Goal: Task Accomplishment & Management: Use online tool/utility

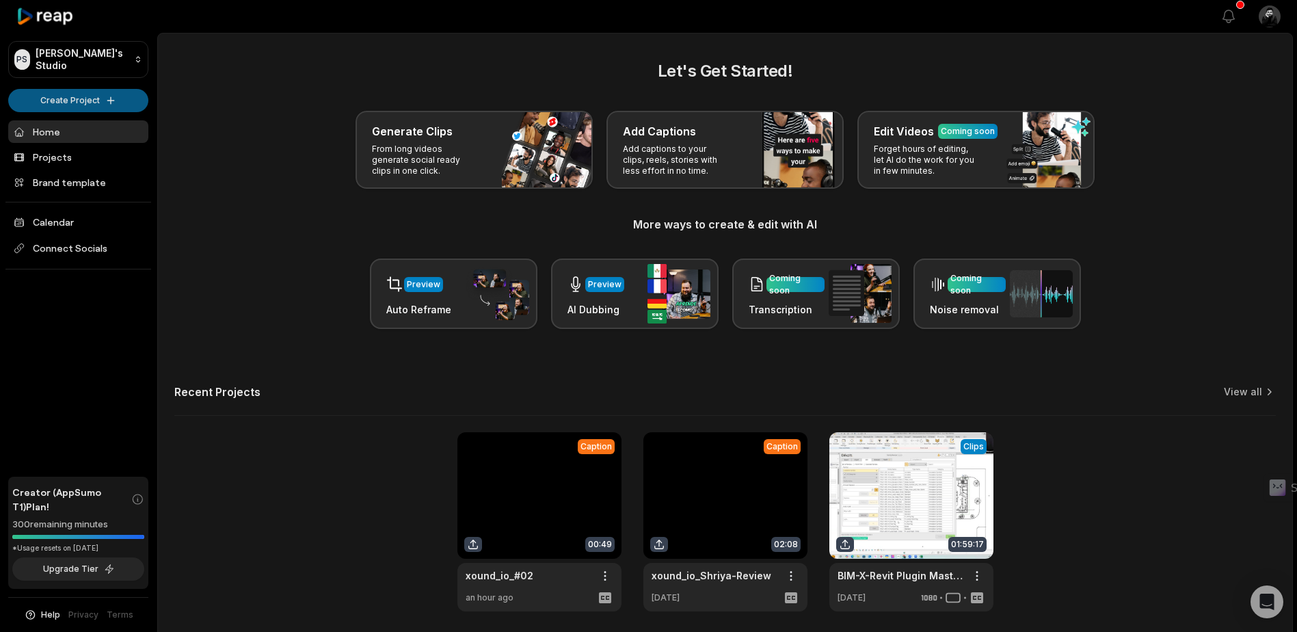
click at [98, 95] on html "PS Puneet's Studio Create Project Home Projects Brand template Calendar Connect…" at bounding box center [648, 316] width 1297 height 632
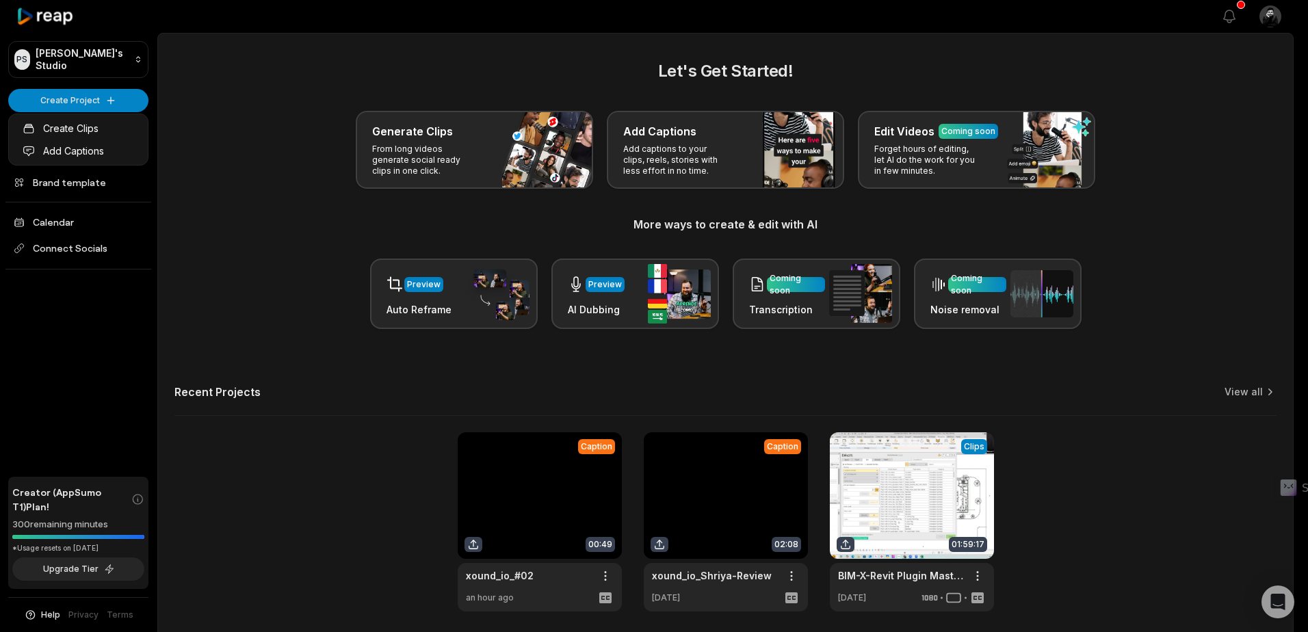
click at [265, 100] on html "PS Puneet's Studio Create Project Home Projects Brand template Calendar Connect…" at bounding box center [654, 316] width 1308 height 632
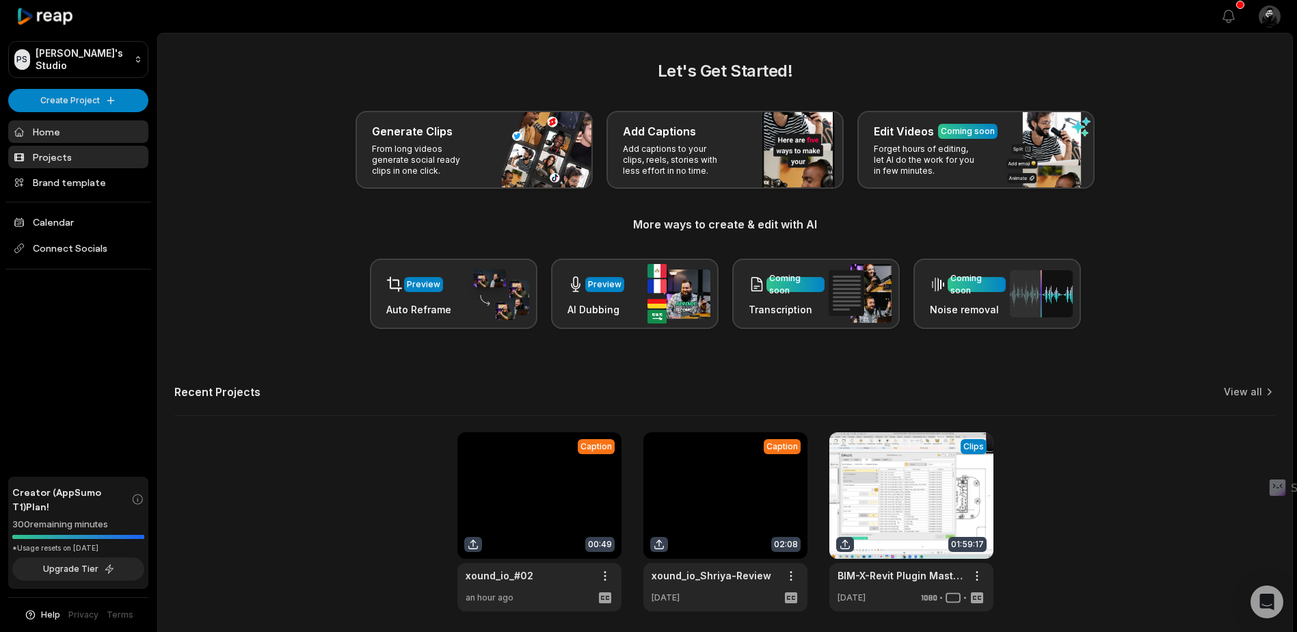
click at [91, 161] on link "Projects" at bounding box center [78, 157] width 140 height 23
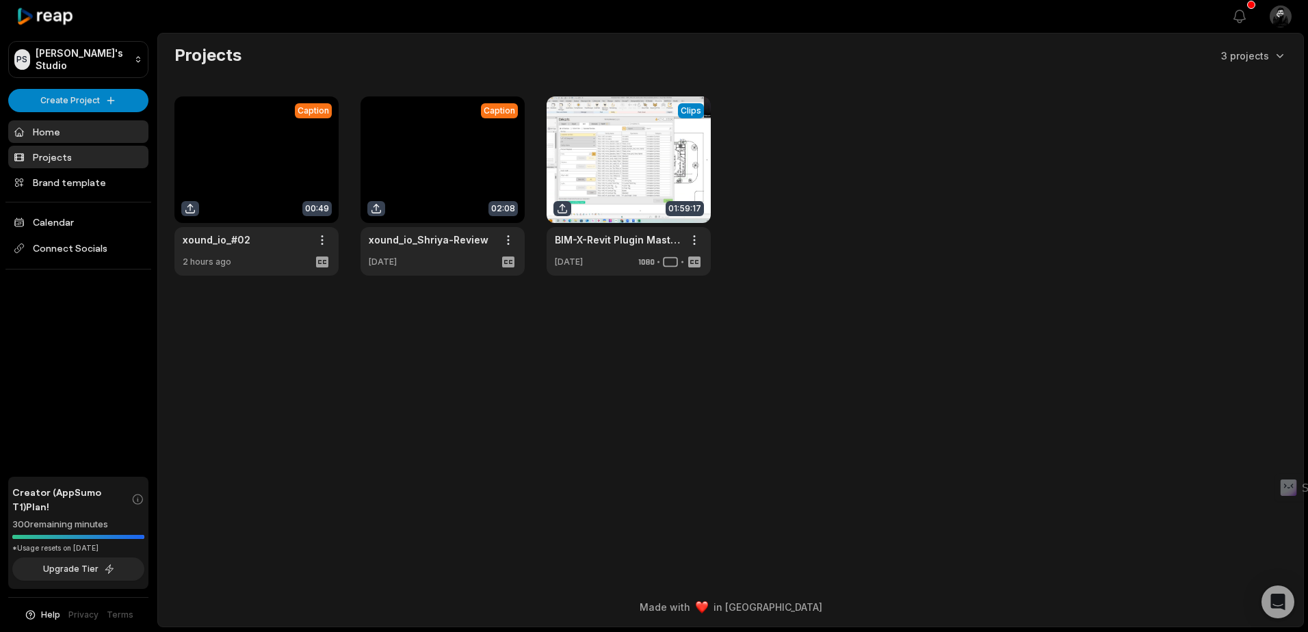
click at [83, 129] on link "Home" at bounding box center [78, 131] width 140 height 23
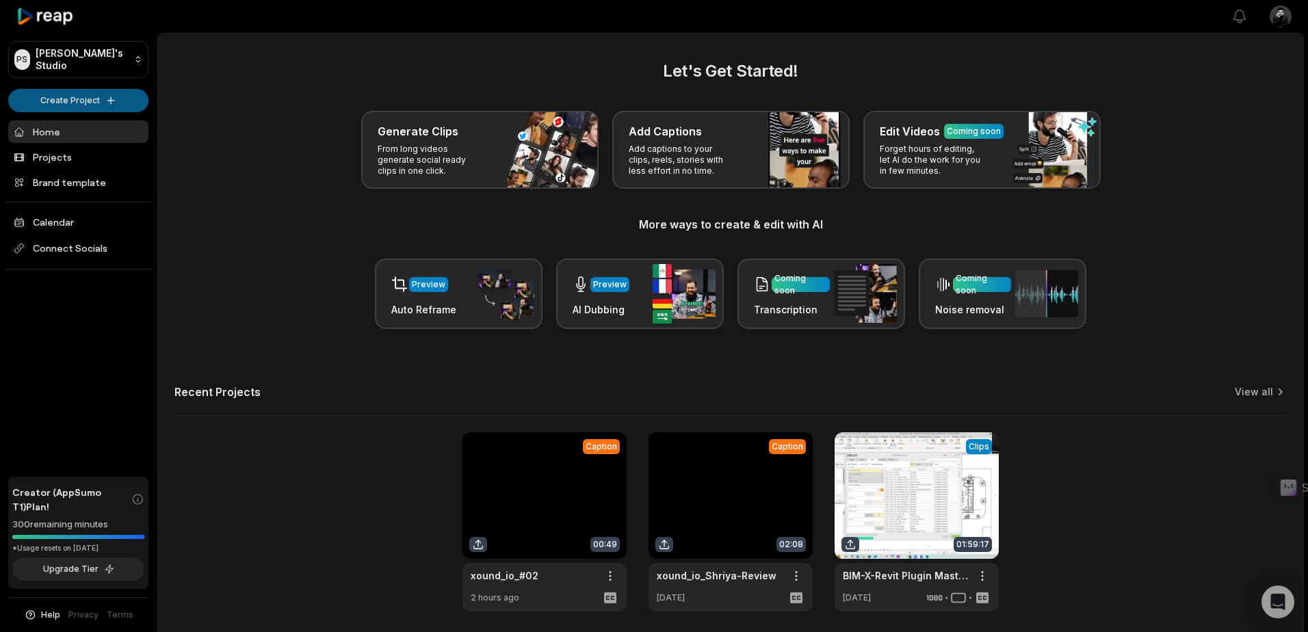
click at [90, 98] on html "PS Puneet's Studio Create Project Home Projects Brand template Calendar Connect…" at bounding box center [654, 316] width 1308 height 632
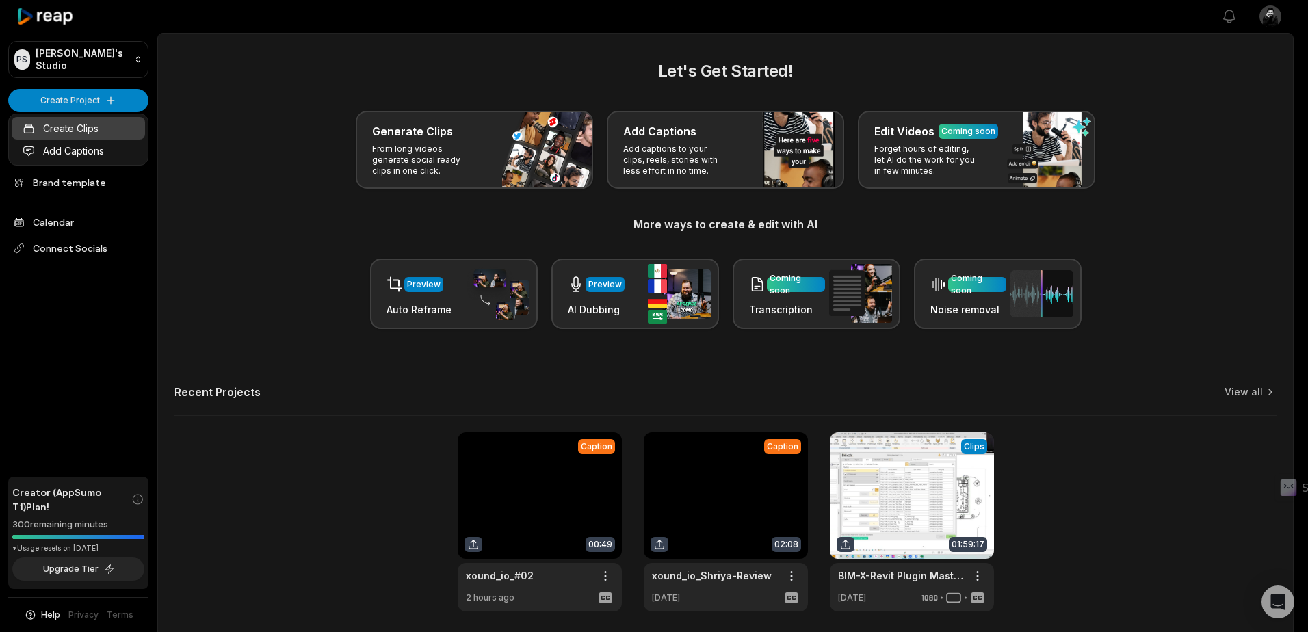
click at [105, 128] on link "Create Clips" at bounding box center [78, 128] width 133 height 23
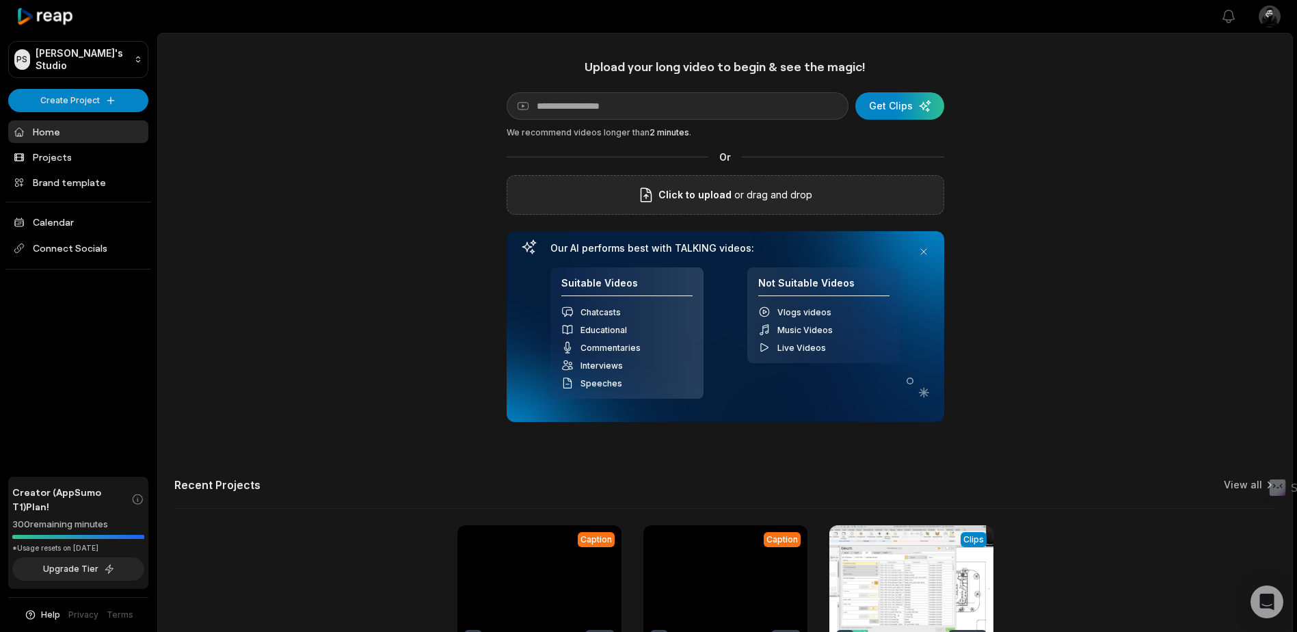
click at [795, 189] on p "or drag and drop" at bounding box center [772, 195] width 81 height 16
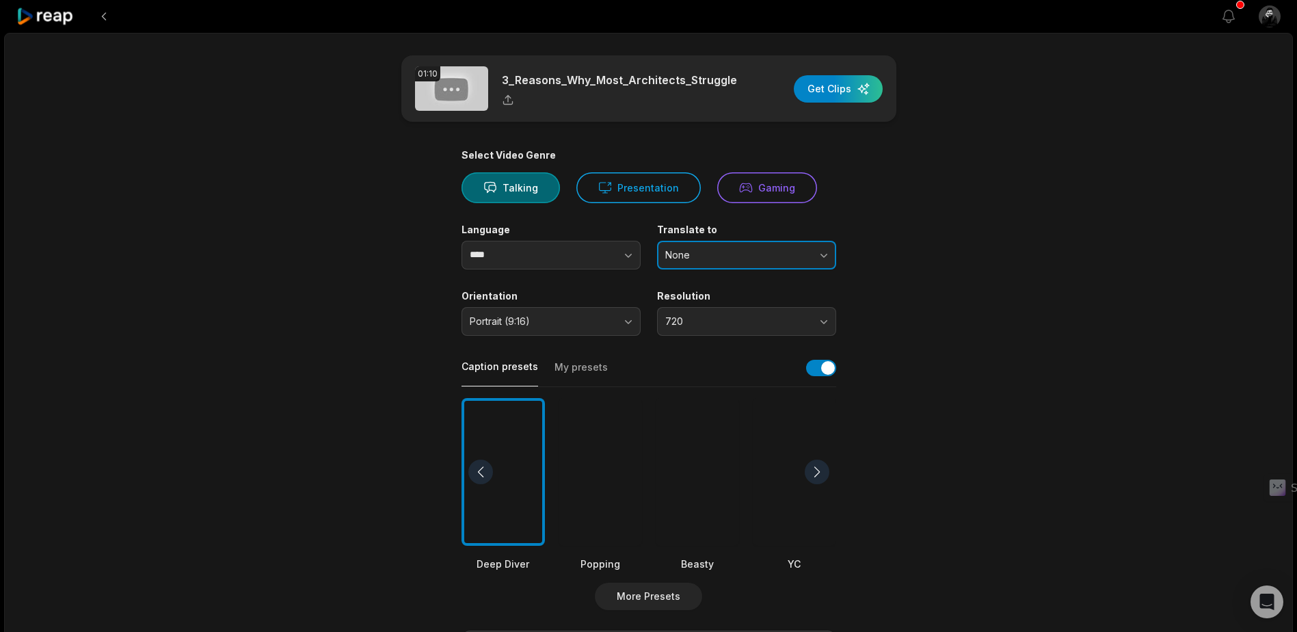
click at [707, 258] on span "None" at bounding box center [737, 255] width 144 height 12
click at [458, 84] on img at bounding box center [451, 88] width 73 height 44
click at [485, 194] on button "Talking" at bounding box center [511, 187] width 98 height 31
click at [453, 78] on img at bounding box center [451, 88] width 73 height 44
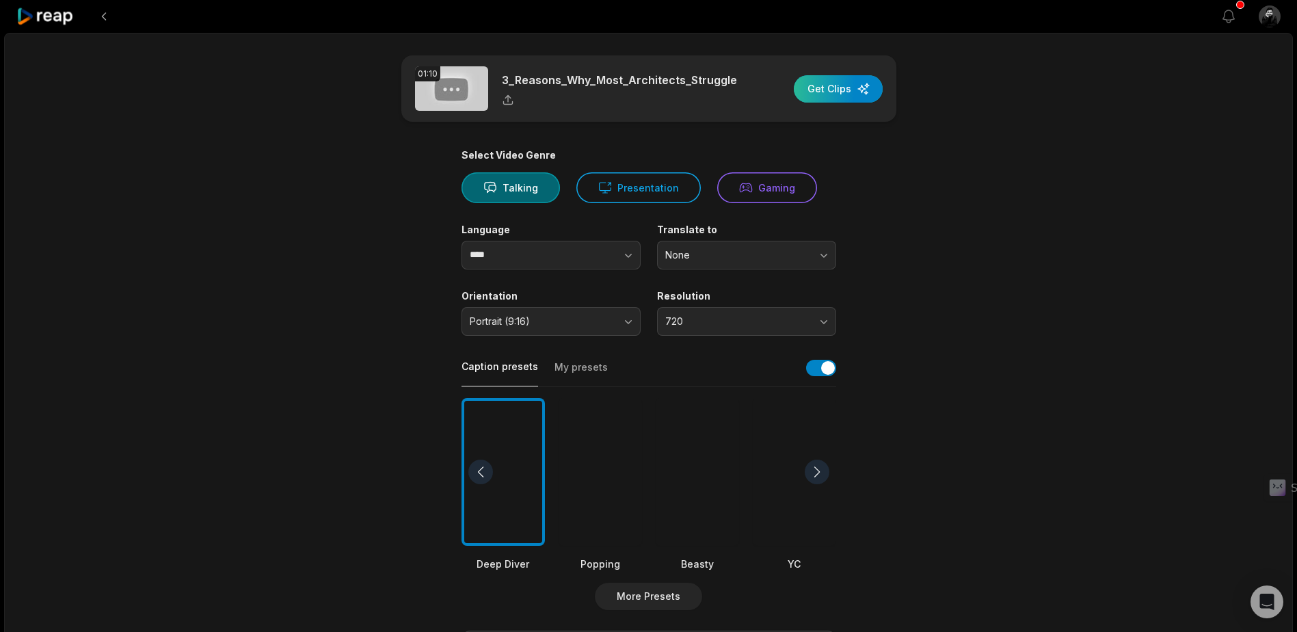
click at [836, 92] on div "button" at bounding box center [838, 88] width 89 height 27
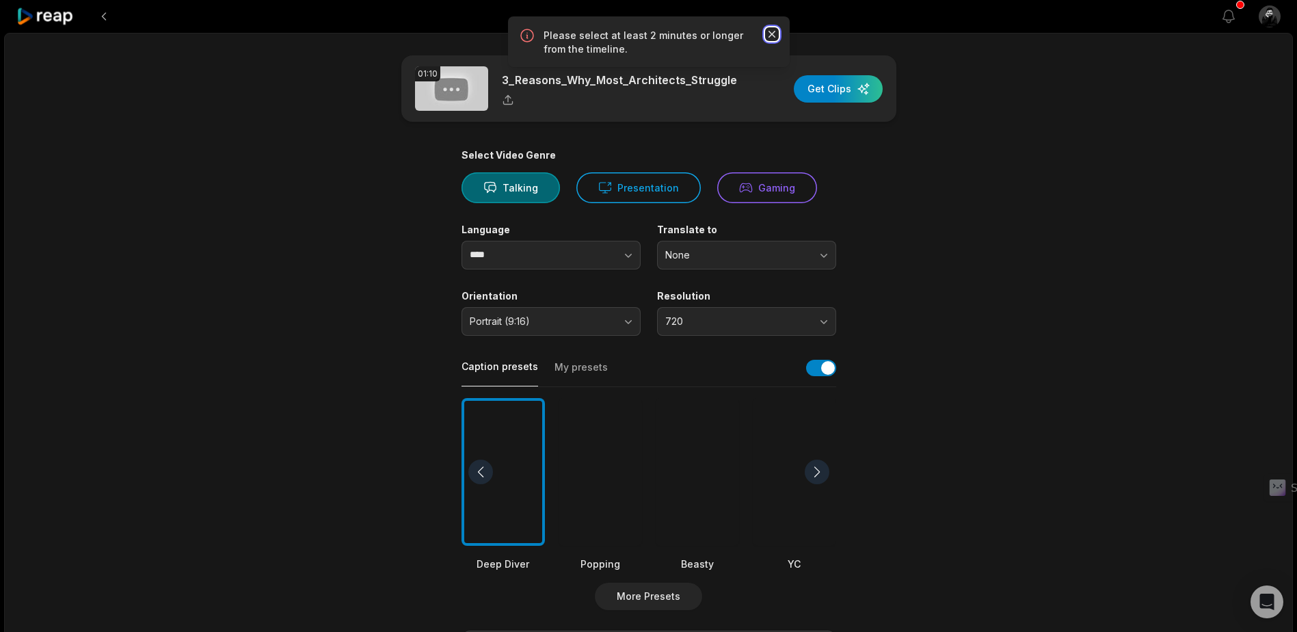
click at [773, 31] on icon "button" at bounding box center [772, 34] width 14 height 14
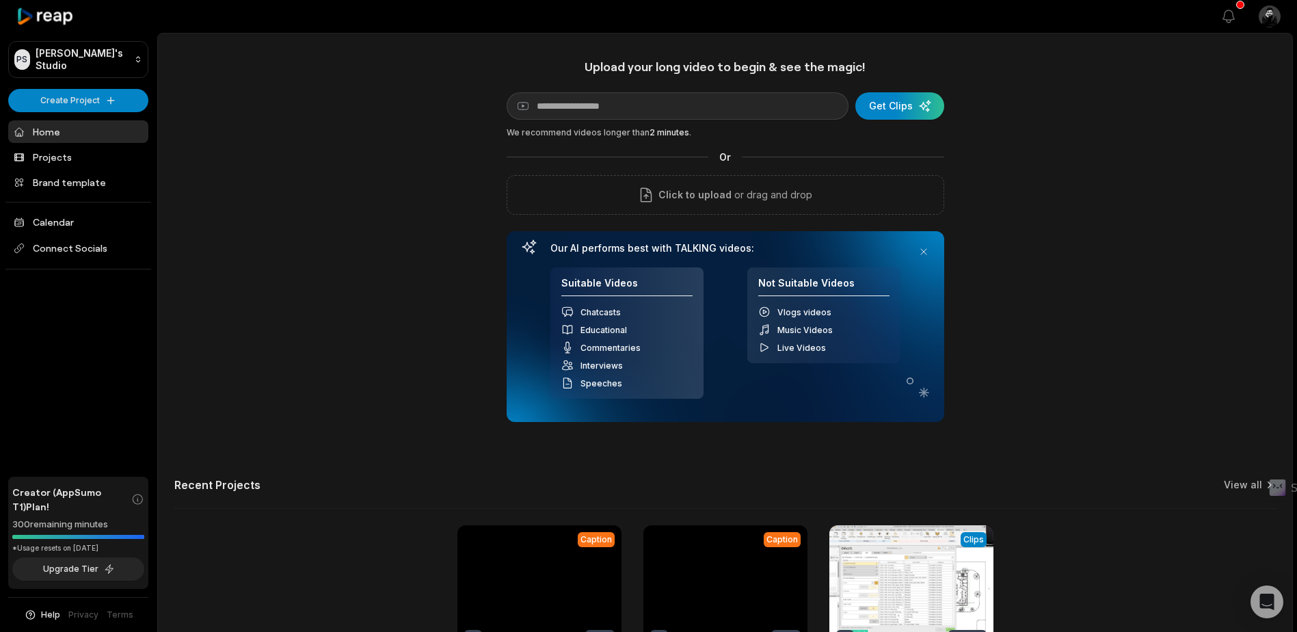
click at [295, 187] on div "Upload your long video to begin & see the magic! YouTube link Get Clips We reco…" at bounding box center [725, 382] width 1135 height 646
click at [66, 133] on link "Home" at bounding box center [78, 131] width 140 height 23
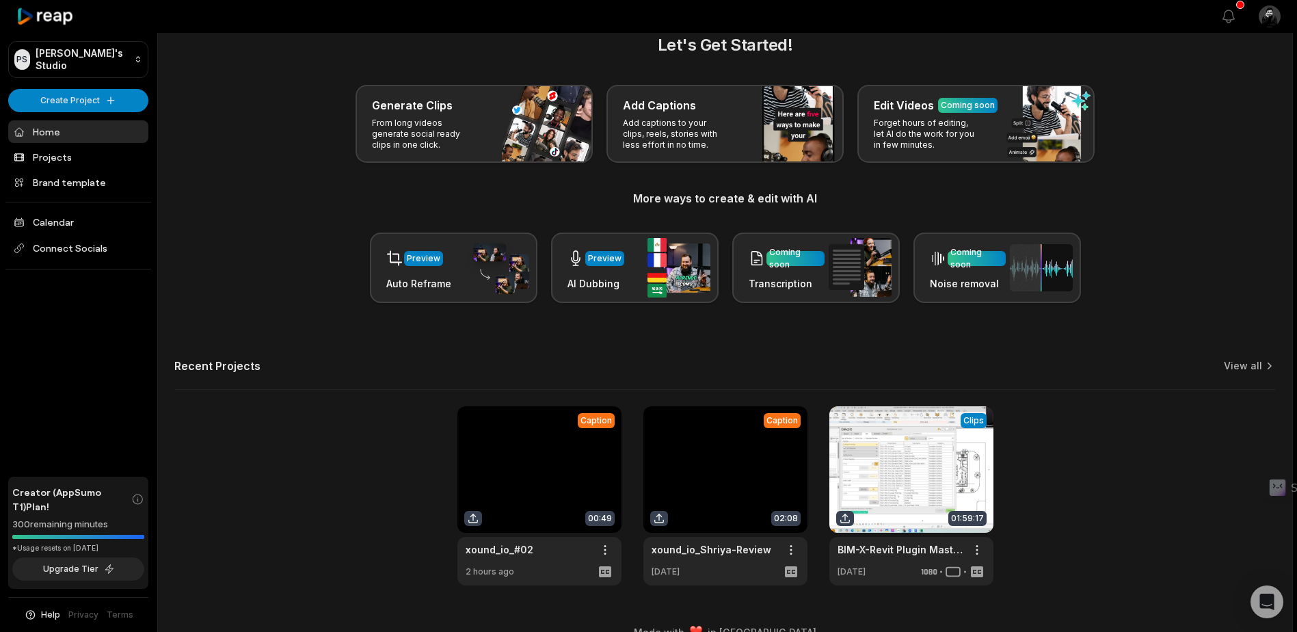
scroll to position [51, 0]
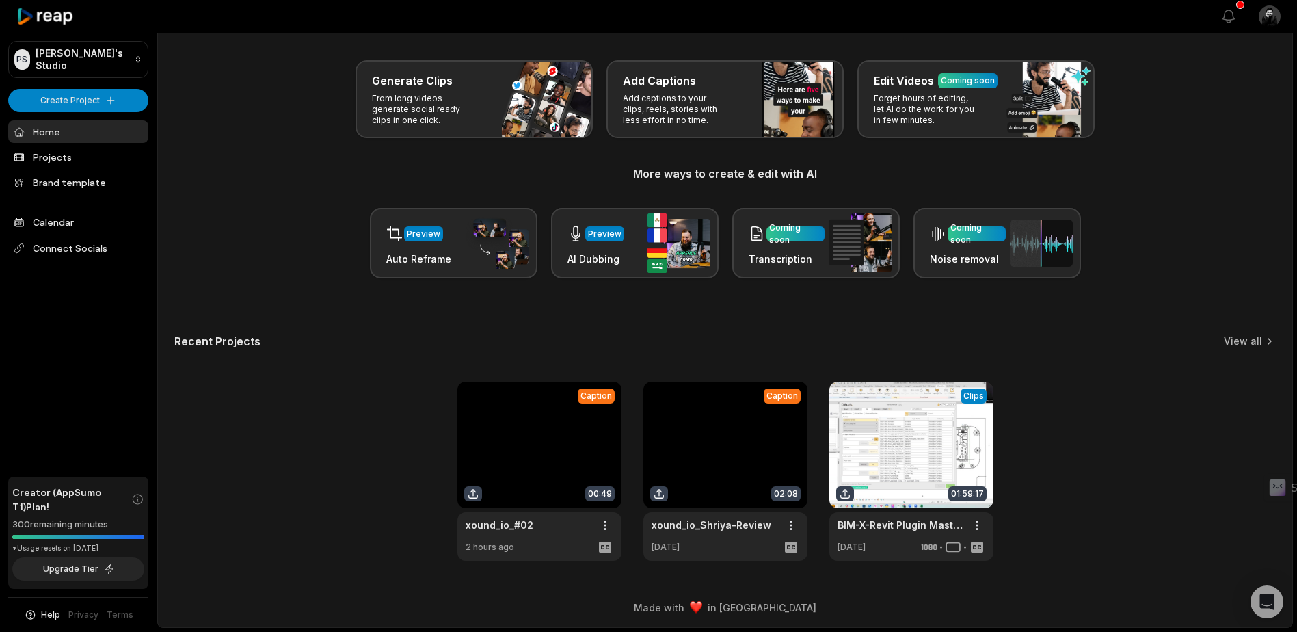
drag, startPoint x: 266, startPoint y: 395, endPoint x: 328, endPoint y: 240, distance: 167.3
click at [266, 395] on div "Caption 00:49 xound_io_#02 Open options 2 hours ago Caption 02:08 xound_io_Shri…" at bounding box center [725, 471] width 1102 height 179
